Goal: Task Accomplishment & Management: Complete application form

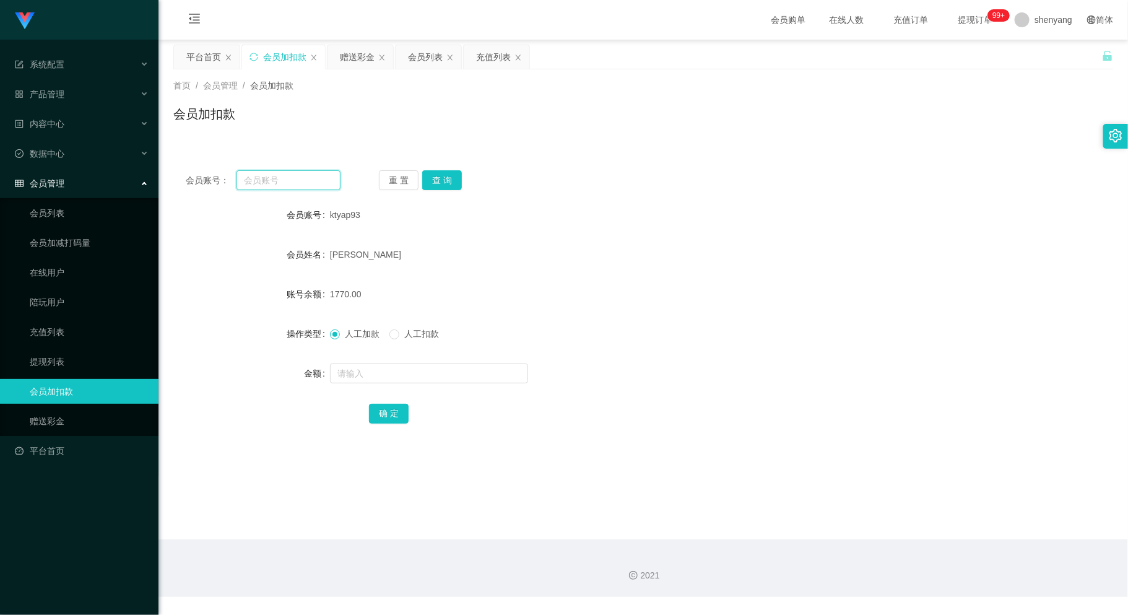
drag, startPoint x: 0, startPoint y: 0, endPoint x: 274, endPoint y: 183, distance: 329.1
click at [274, 183] on input "text" at bounding box center [288, 180] width 103 height 20
paste input "0166295582"
type input "0166295582"
click at [437, 181] on button "查 询" at bounding box center [442, 180] width 40 height 20
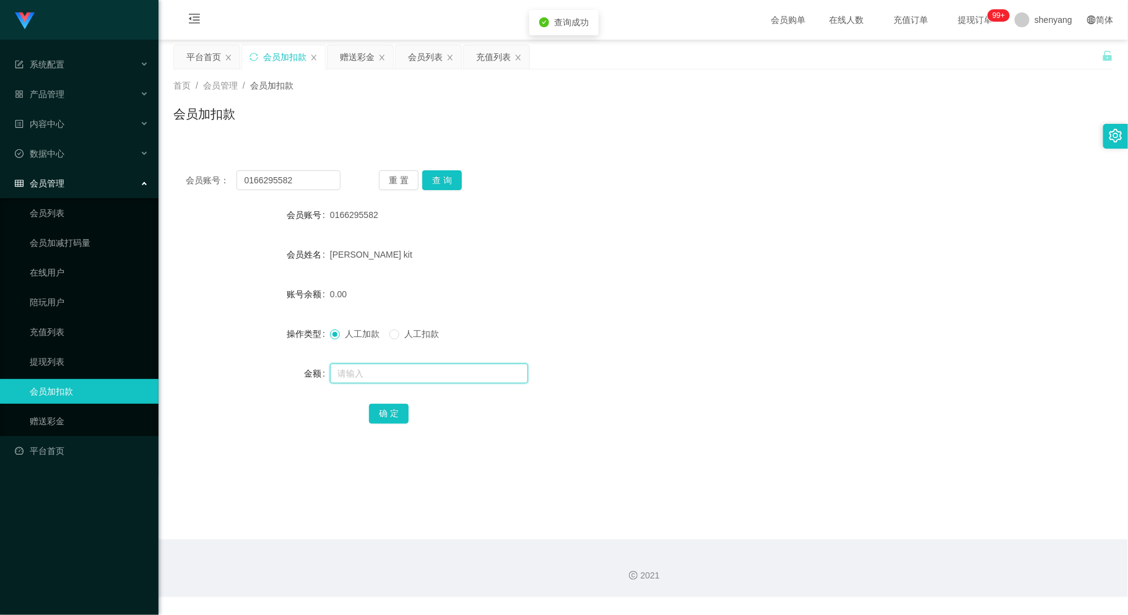
click at [383, 368] on input "text" at bounding box center [429, 374] width 198 height 20
type input "500"
click at [385, 414] on button "确 定" at bounding box center [389, 414] width 40 height 20
drag, startPoint x: 296, startPoint y: 181, endPoint x: 164, endPoint y: 209, distance: 135.4
click at [159, 209] on main "关闭左侧 关闭右侧 关闭其它 刷新页面 平台首页 会员加扣款 赠送彩金 会员列表 充值列表 首页 / 会员管理 / 会员加扣款 / 会员加扣款 会员账号： 0…" at bounding box center [644, 290] width 970 height 500
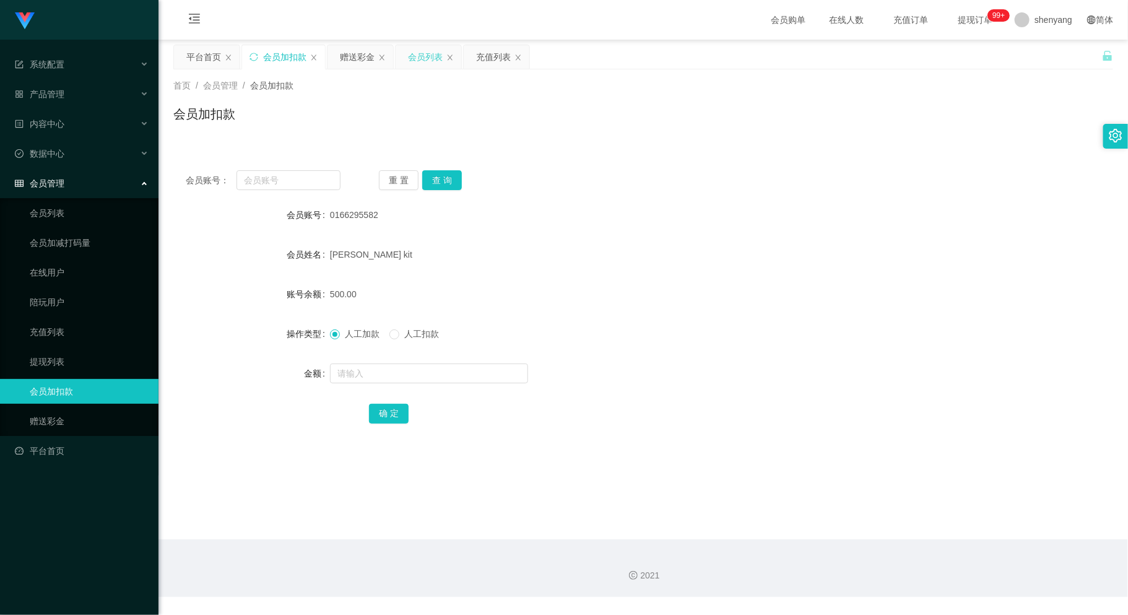
click at [424, 54] on div "会员列表" at bounding box center [425, 57] width 35 height 24
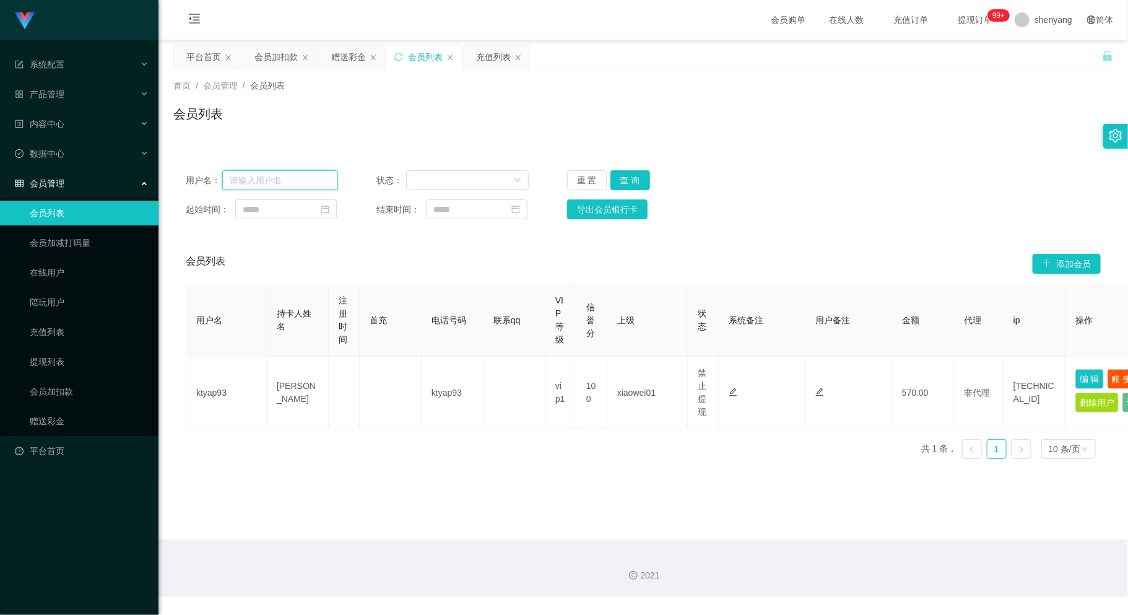
click at [256, 186] on input "text" at bounding box center [280, 180] width 116 height 20
paste input "0166295582"
type input "0166295582"
click at [622, 179] on button "查 询" at bounding box center [631, 180] width 40 height 20
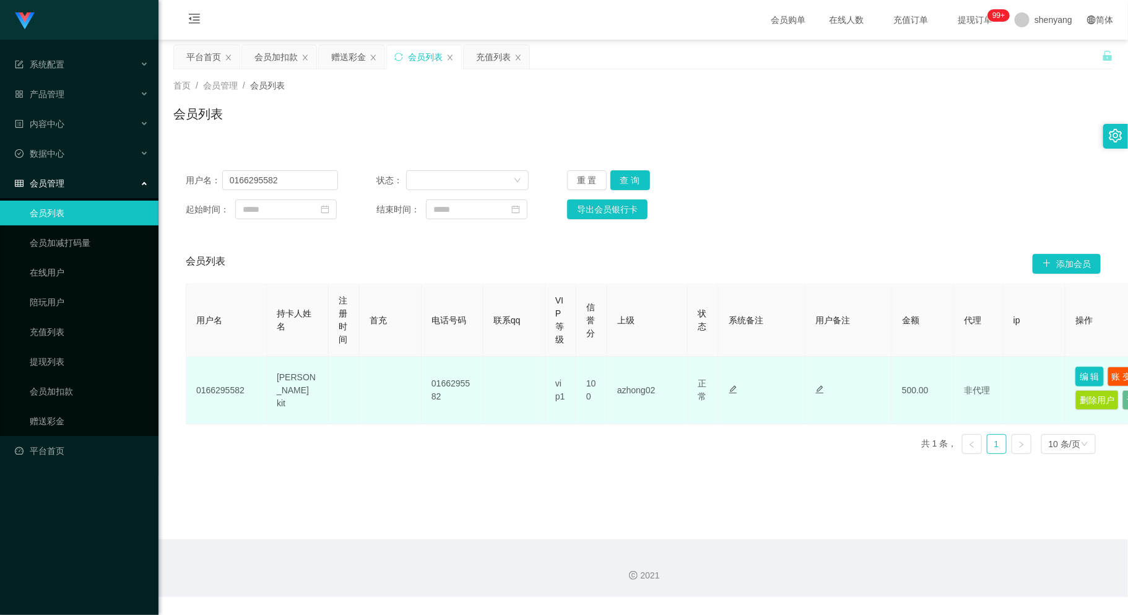
click at [1093, 376] on button "编 辑" at bounding box center [1090, 377] width 28 height 20
type input "0166295582"
type input "[PERSON_NAME] kit"
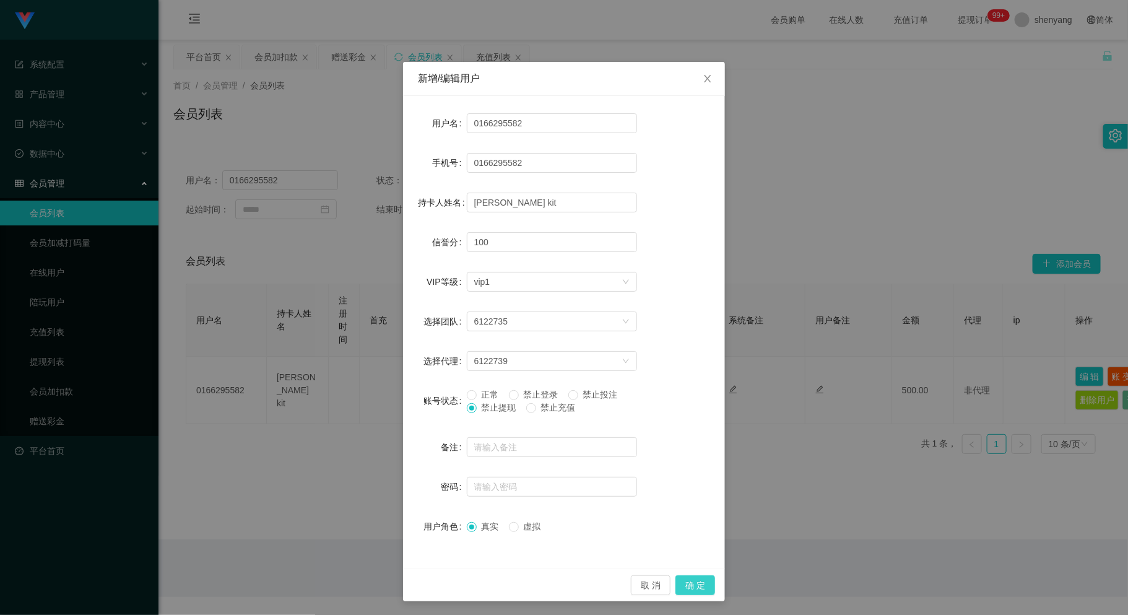
click at [682, 580] on button "确 定" at bounding box center [696, 585] width 40 height 20
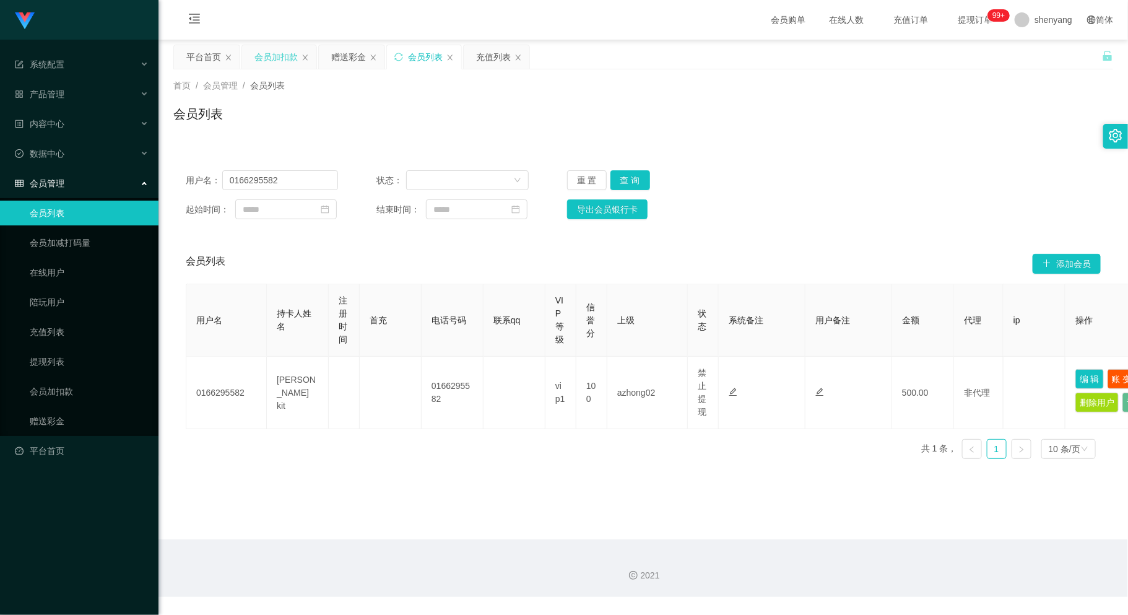
click at [264, 52] on div "会员加扣款" at bounding box center [276, 57] width 43 height 24
